Goal: Communication & Community: Answer question/provide support

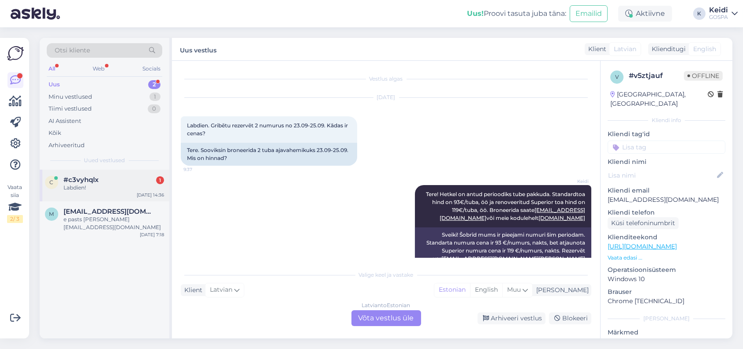
click at [111, 193] on div "c #c3vyhqlx 1 Labdien! [DATE] 14:36" at bounding box center [105, 186] width 130 height 32
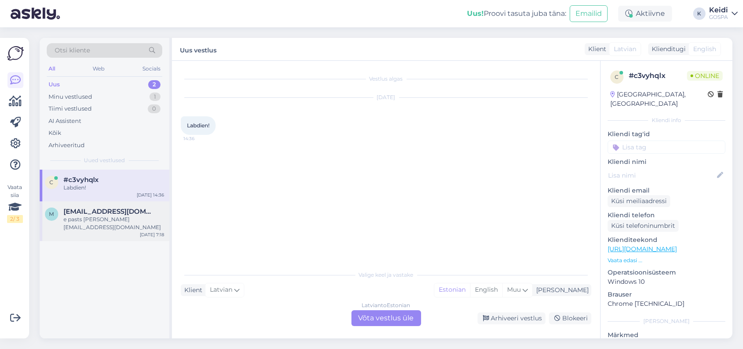
click at [138, 214] on span "[EMAIL_ADDRESS][DOMAIN_NAME]" at bounding box center [110, 212] width 92 height 8
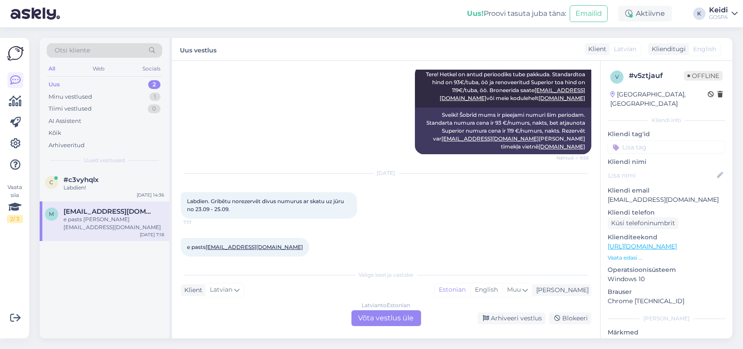
drag, startPoint x: 187, startPoint y: 192, endPoint x: 239, endPoint y: 207, distance: 54.2
click at [239, 207] on div "Labdien. Gribētu norezervēt divus numurus ar skatu uz jūru no 23.09 - [DATE] 7:…" at bounding box center [269, 205] width 176 height 26
copy span "Labdien. Gribētu norezervēt divus numurus ar skatu uz jūru no 23.09 - 25.09."
click at [301, 230] on div "e pasts [PERSON_NAME][EMAIL_ADDRESS][DOMAIN_NAME] 7:18" at bounding box center [386, 247] width 411 height 38
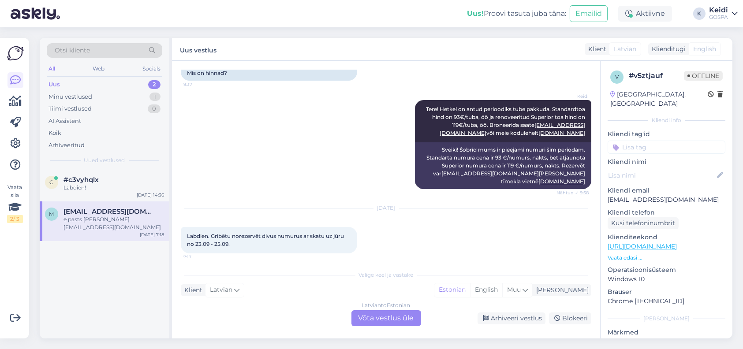
scroll to position [88, 0]
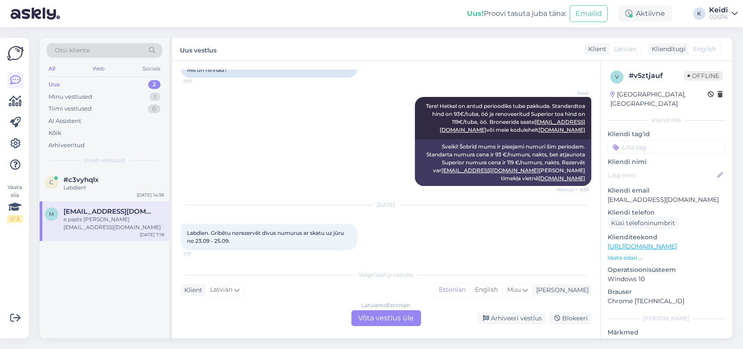
click at [369, 315] on div "Latvian to Estonian Võta vestlus üle" at bounding box center [387, 319] width 70 height 16
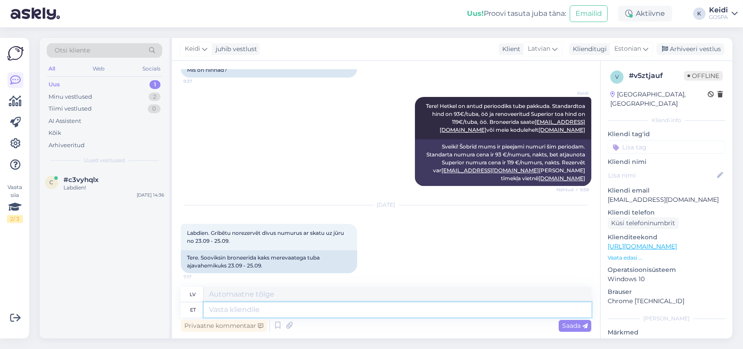
click at [241, 311] on textarea at bounding box center [398, 310] width 388 height 15
type textarea "Tere"
type textarea "Sveiki"
type textarea "Tere!"
type textarea "Sveiki!"
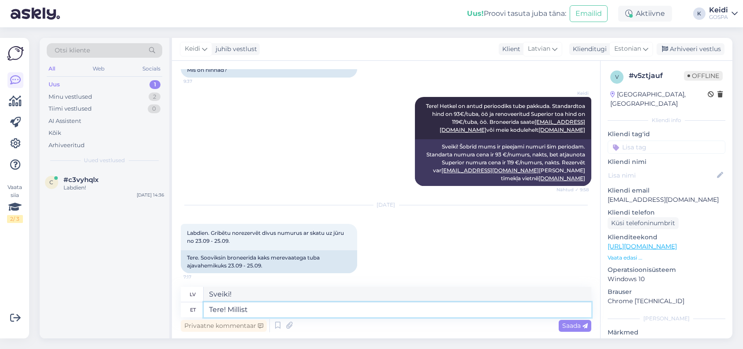
type textarea "Tere! Millist"
type textarea "Sveiki! [PERSON_NAME]?"
type textarea "Tere! Millist tuba"
type textarea "Sveiki! [PERSON_NAME] istaba?"
type textarea "Tere! Mill"
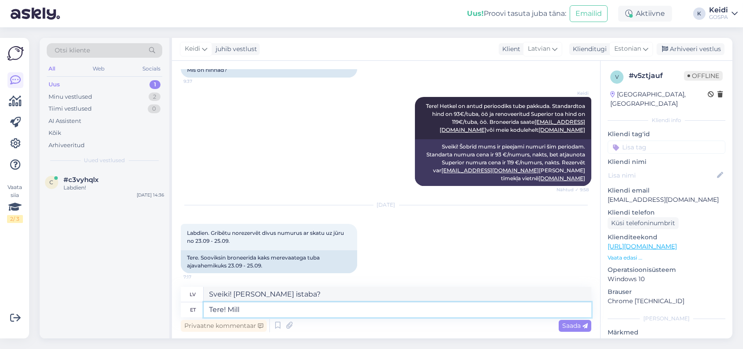
type textarea "Sveiki! [PERSON_NAME]?"
type textarea "Tere!"
type textarea "Sveiki!"
type textarea "Tere! kas s"
type textarea "Sveiki! ir"
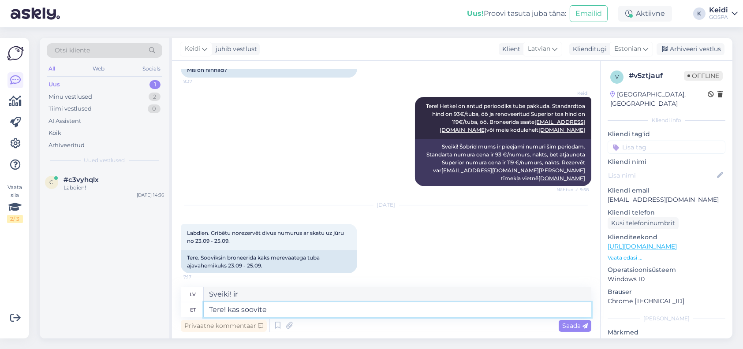
type textarea "Tere! kas soovite"
type textarea "Sveiki! Vai jūs vēlētos?"
type textarea "Tere! kas soovite broneerida"
type textarea "Sveiki, vai vēlaties veikt rezervāciju?"
type textarea "Tere! kas soovite broneerida 23"
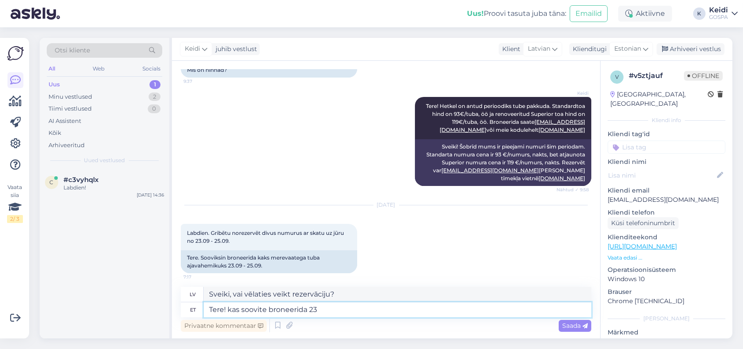
type textarea "Sveiki, vai vēlaties rezervēt 23. numuru?"
type textarea "Tere! kas soovite broneerida"
type textarea "Sveiki, vai vēlaties veikt rezervāciju?"
type textarea "Tere! kas soovite broneerida meie"
type textarea "Sveiki! Vai vēlaties rezervēt mūsu"
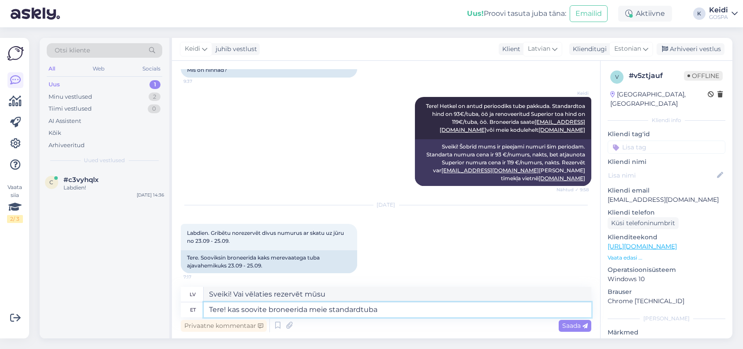
type textarea "Tere! kas soovite broneerida meie standardtuba v"
type textarea "Sveiki, vai vēlaties rezervēt mūsu standarta numuru?"
type textarea "Tere! kas soovite broneerida meie standardtuba võio"
type textarea "Sveiki, vai vēlaties rezervēt mūsu standarta numuru vai"
type textarea "Tere! kas soovite broneerida meie standardtuba või superiortuba"
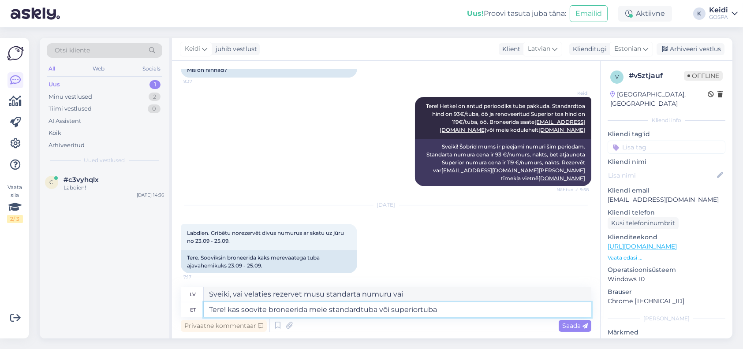
type textarea "Sveiki! Vai vēlaties rezervēt mūsu standarta vai superior numuru?"
type textarea "Tere! kas soovite broneerida meie standardtuba või superiortuba?"
type textarea "Sveiki, vai vēlaties rezervēt mūsu standarta vai superior numuru?"
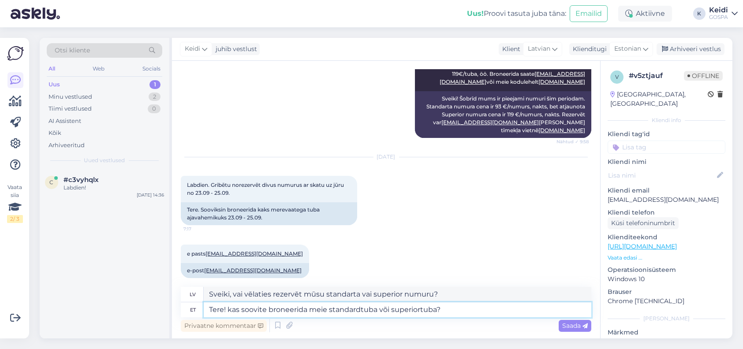
scroll to position [137, 0]
type textarea "Tere! kas soovite broneerida meie standardtuba või superiortuba?"
click at [575, 327] on span "Saada" at bounding box center [575, 326] width 26 height 8
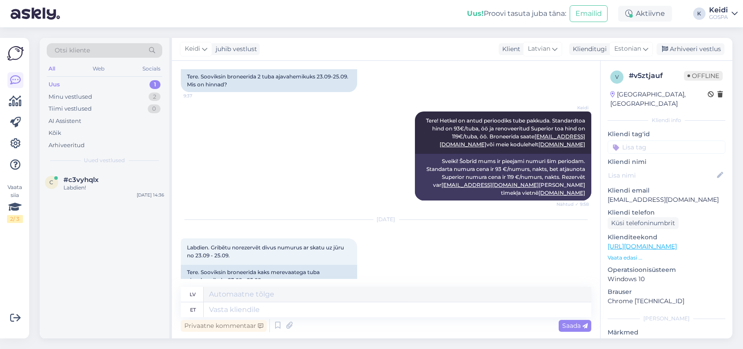
scroll to position [73, 0]
click at [100, 192] on div "c #c3vyhqlx Labdien! [DATE] 14:36" at bounding box center [105, 186] width 130 height 32
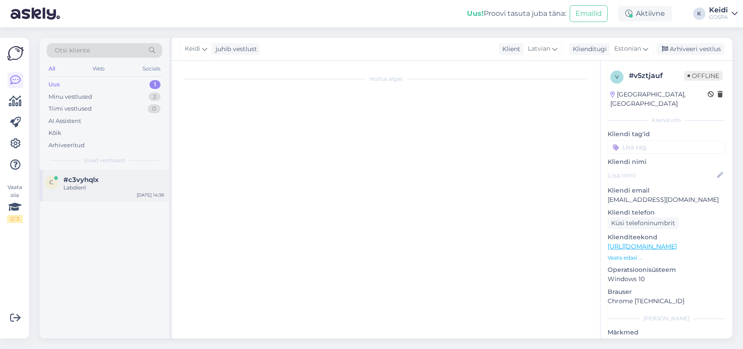
scroll to position [0, 0]
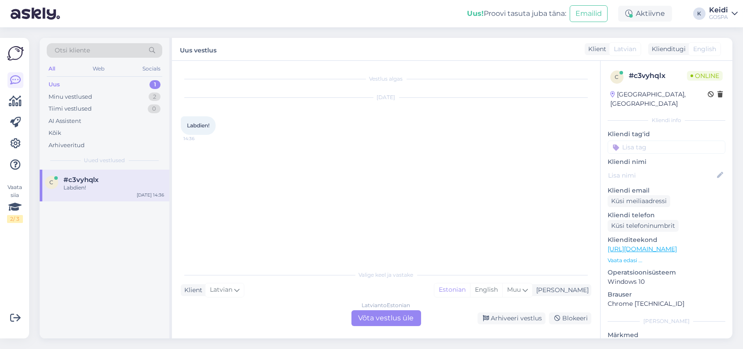
click at [362, 314] on div "Latvian to Estonian Võta vestlus üle" at bounding box center [387, 319] width 70 height 16
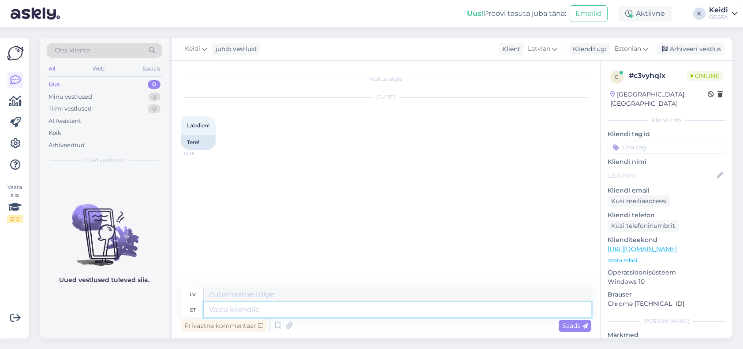
click at [236, 309] on textarea at bounding box center [398, 310] width 388 height 15
type textarea "Tere!"
type textarea "Sveiki!"
click at [117, 94] on div "Minu vestlused 3" at bounding box center [105, 97] width 116 height 12
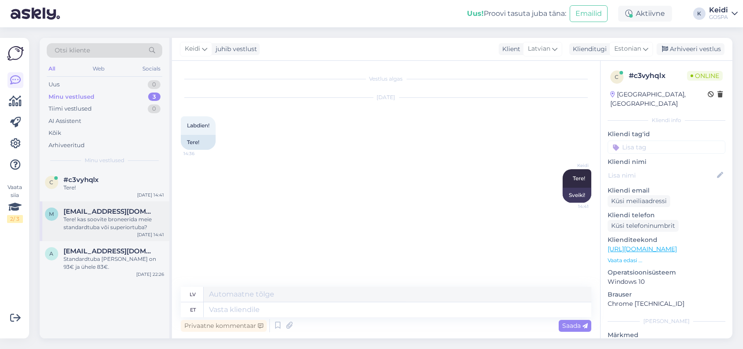
click at [108, 214] on span "[EMAIL_ADDRESS][DOMAIN_NAME]" at bounding box center [110, 212] width 92 height 8
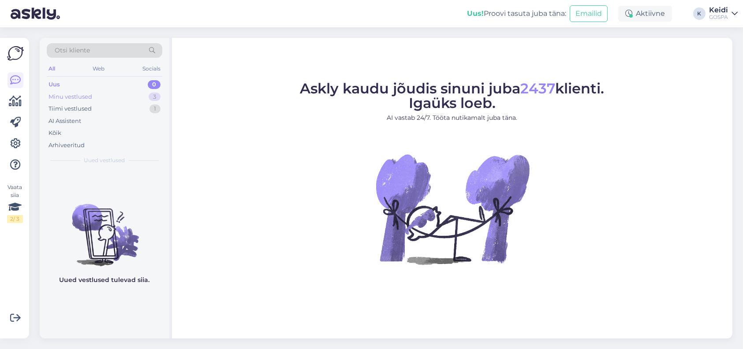
click at [69, 98] on div "Minu vestlused" at bounding box center [71, 97] width 44 height 9
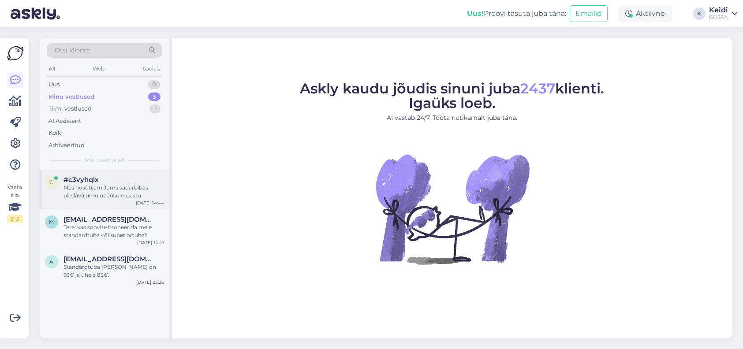
click at [76, 189] on div "Mēs nosūtījam Jums sadarbības piedāvājumu uz Jūsu e-pastu" at bounding box center [114, 192] width 101 height 16
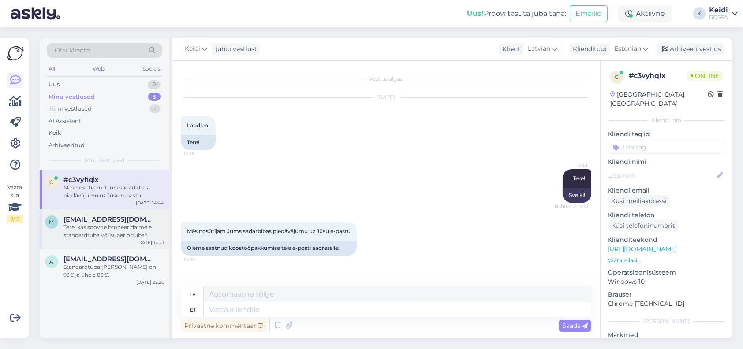
click at [98, 229] on div "Tere! kas soovite broneerida meie standardtuba või superiortuba?" at bounding box center [114, 232] width 101 height 16
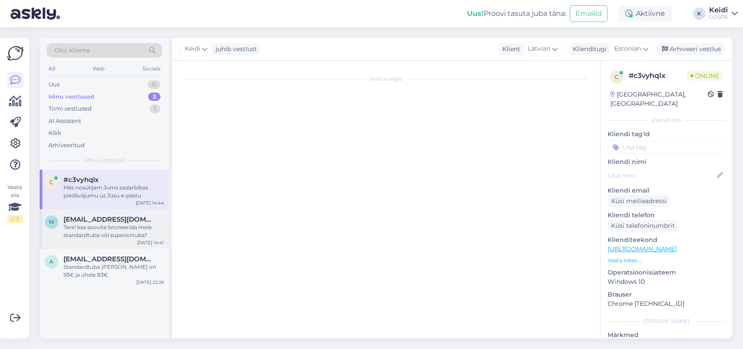
scroll to position [206, 0]
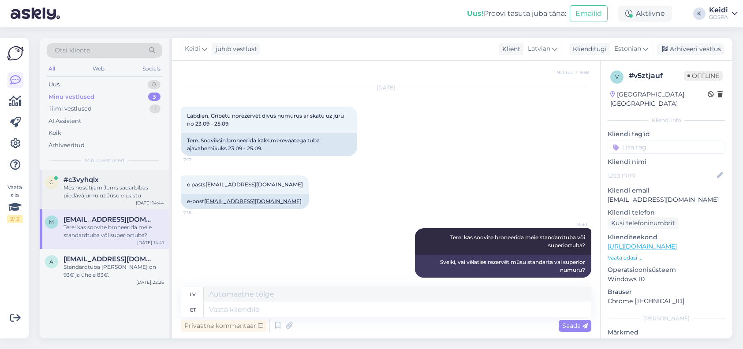
click at [105, 176] on div "#c3vyhqlx" at bounding box center [114, 180] width 101 height 8
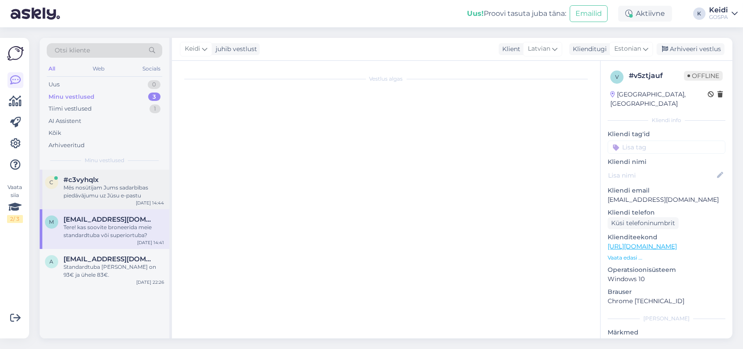
scroll to position [0, 0]
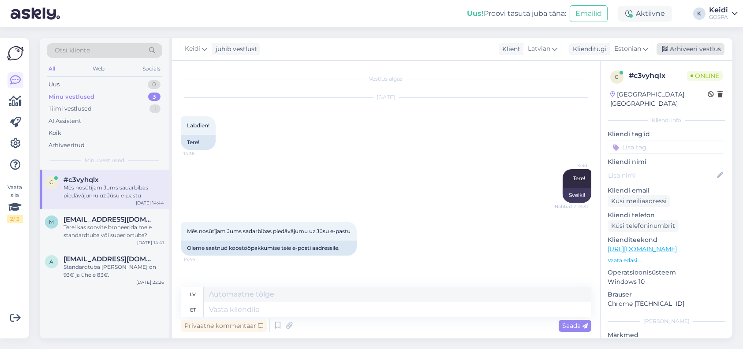
click at [698, 45] on div "Arhiveeri vestlus" at bounding box center [691, 49] width 68 height 12
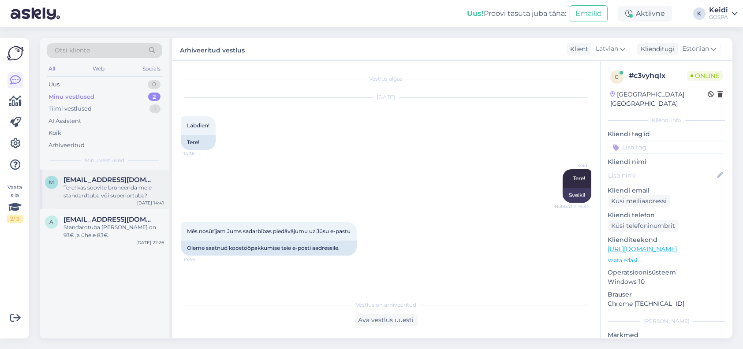
click at [87, 178] on span "[EMAIL_ADDRESS][DOMAIN_NAME]" at bounding box center [110, 180] width 92 height 8
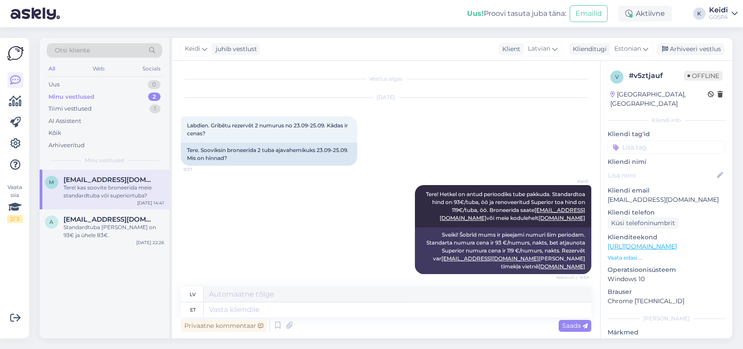
scroll to position [206, 0]
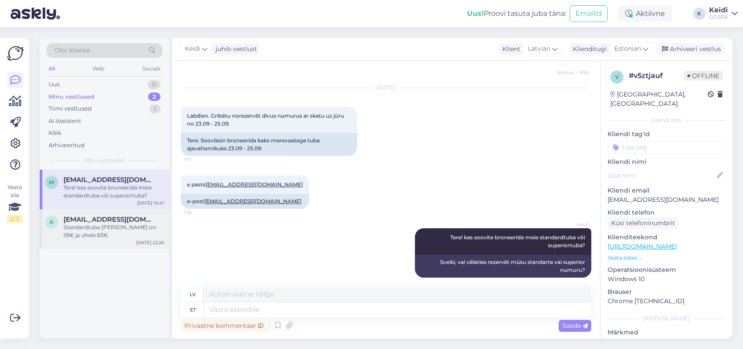
click at [85, 226] on div "Standardtuba [PERSON_NAME] on 93€ ja ühele 83€." at bounding box center [114, 232] width 101 height 16
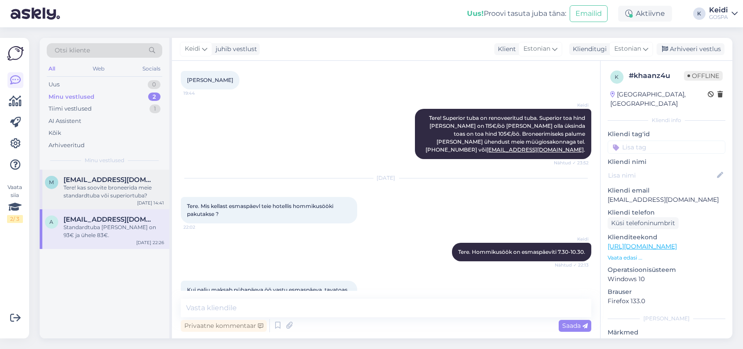
scroll to position [193, 0]
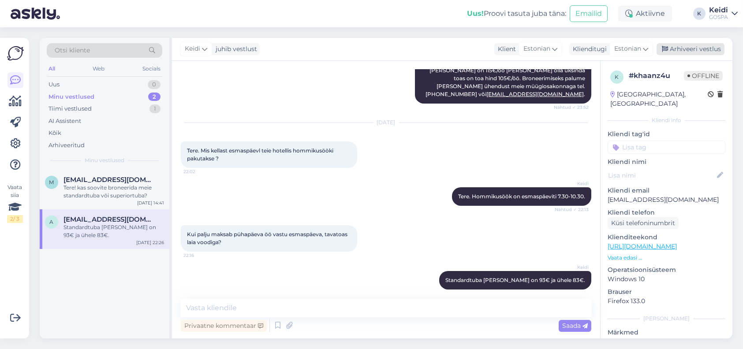
click at [676, 45] on div "Arhiveeri vestlus" at bounding box center [691, 49] width 68 height 12
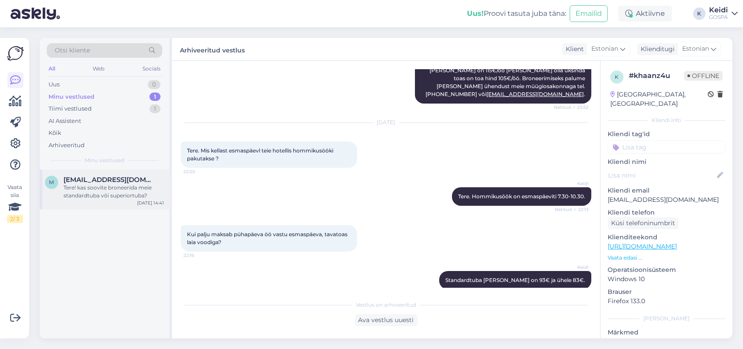
click at [95, 194] on div "Tere! kas soovite broneerida meie standardtuba või superiortuba?" at bounding box center [114, 192] width 101 height 16
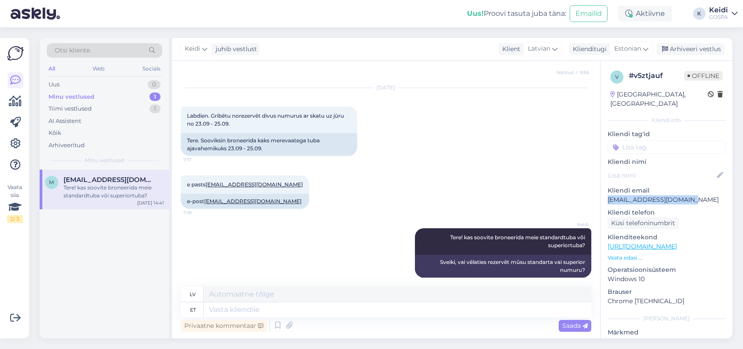
drag, startPoint x: 688, startPoint y: 189, endPoint x: 606, endPoint y: 195, distance: 81.3
click at [606, 195] on div "v # v5ztjauf Offline Latvia, Riga Kliendi info Kliendi tag'id Kliendi nimi Klie…" at bounding box center [667, 247] width 132 height 372
copy p "[EMAIL_ADDRESS][DOMAIN_NAME]"
drag, startPoint x: 276, startPoint y: 193, endPoint x: 206, endPoint y: 200, distance: 69.6
click at [206, 200] on div "e-post mairavainovska@inbox.lv" at bounding box center [245, 201] width 128 height 15
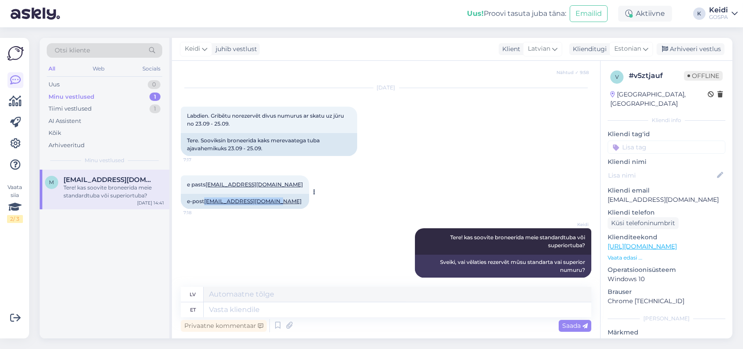
copy link "[EMAIL_ADDRESS][DOMAIN_NAME]"
click at [688, 53] on div "Arhiveeri vestlus" at bounding box center [691, 49] width 68 height 12
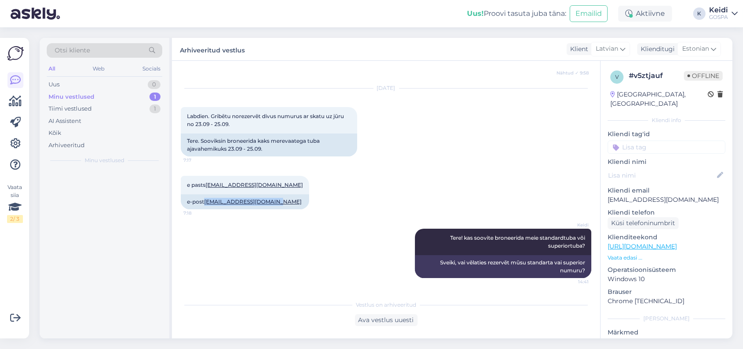
scroll to position [197, 0]
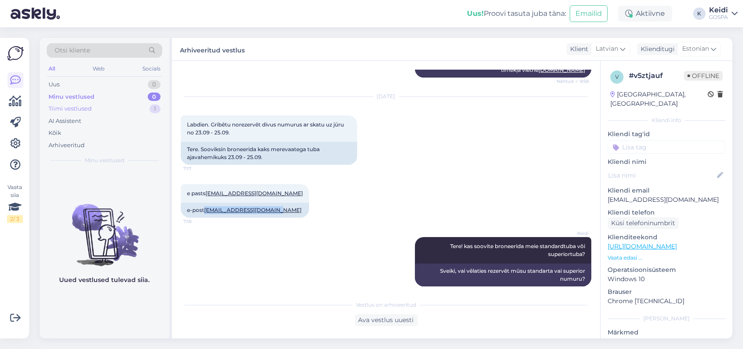
click at [90, 105] on div "Tiimi vestlused" at bounding box center [70, 109] width 43 height 9
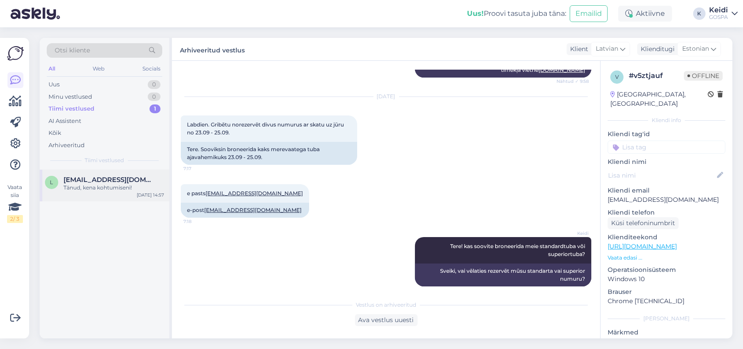
click at [75, 171] on div "l liisu.paukson@gmail.com Tänud, kena kohtumiseni! Sep 8 14:57" at bounding box center [105, 186] width 130 height 32
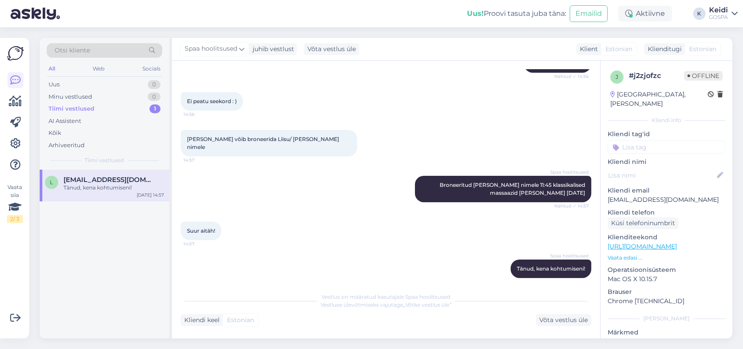
scroll to position [343, 0]
click at [590, 324] on div "Võta vestlus üle" at bounding box center [564, 320] width 56 height 12
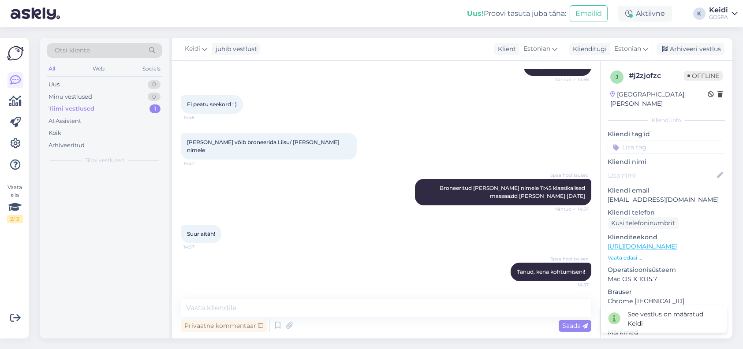
scroll to position [333, 0]
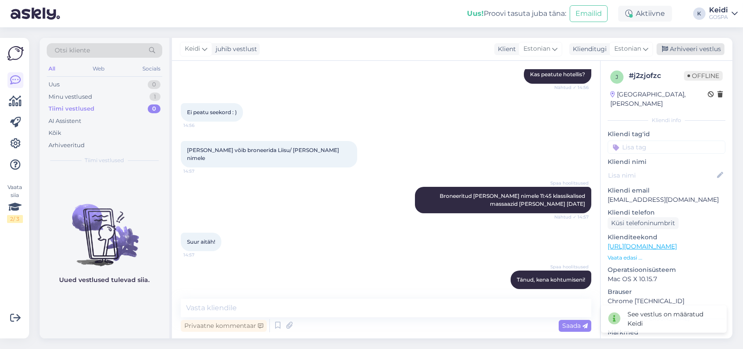
click at [674, 43] on div "Arhiveeri vestlus" at bounding box center [691, 49] width 68 height 12
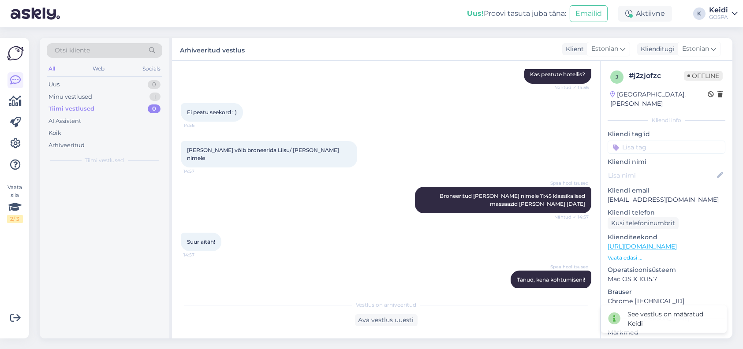
scroll to position [335, 0]
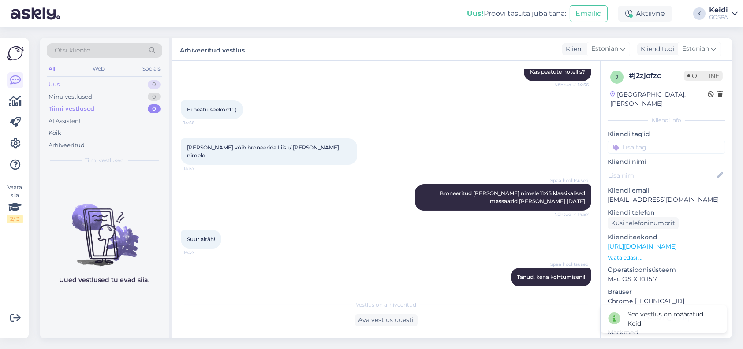
click at [121, 87] on div "Uus 0" at bounding box center [105, 85] width 116 height 12
